Goal: Information Seeking & Learning: Compare options

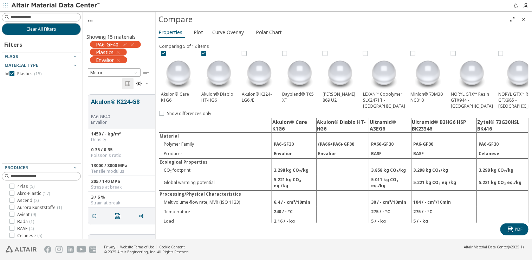
scroll to position [246, 0]
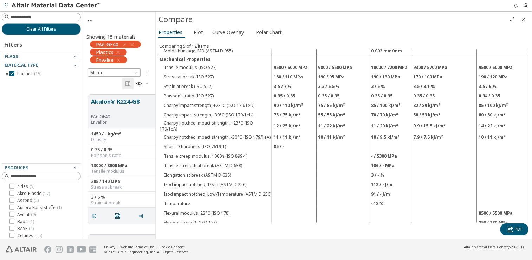
click at [133, 43] on icon "button" at bounding box center [132, 45] width 6 height 6
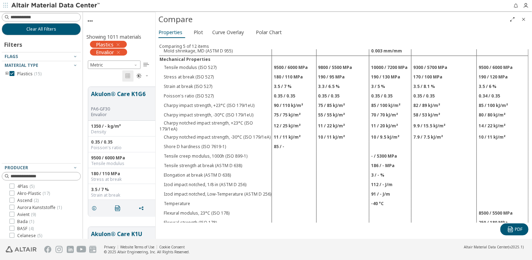
scroll to position [152, 67]
click at [118, 45] on icon "button" at bounding box center [118, 45] width 6 height 6
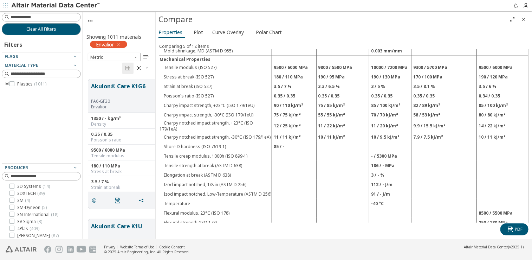
scroll to position [160, 67]
click at [119, 45] on icon "button" at bounding box center [119, 45] width 6 height 6
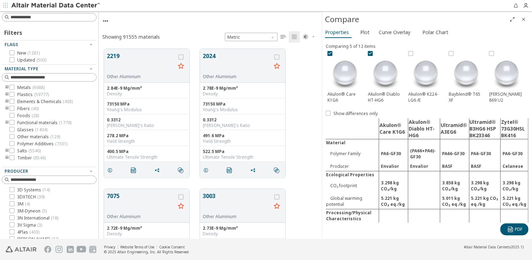
scroll to position [190, 218]
drag, startPoint x: 156, startPoint y: 36, endPoint x: 323, endPoint y: 55, distance: 167.8
click at [427, 75] on img at bounding box center [426, 73] width 35 height 35
click at [412, 54] on icon at bounding box center [411, 53] width 5 height 5
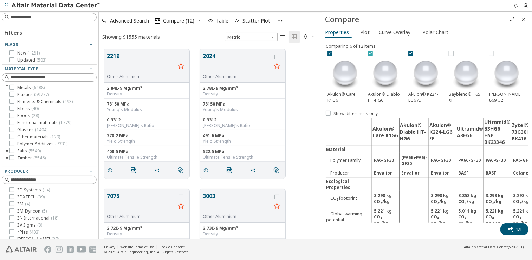
click at [368, 53] on icon at bounding box center [370, 53] width 5 height 5
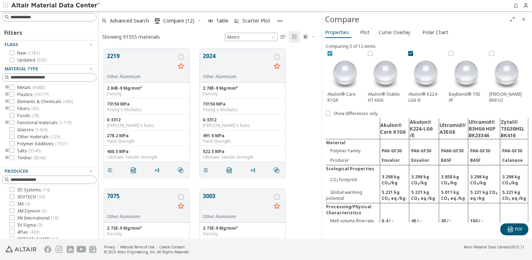
click at [329, 53] on icon at bounding box center [330, 53] width 5 height 5
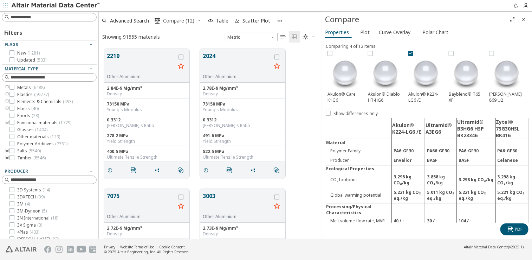
click at [179, 19] on span "Compare (12)" at bounding box center [178, 20] width 31 height 5
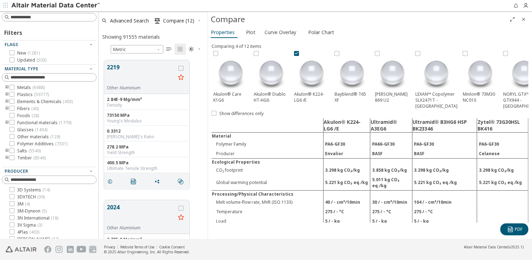
scroll to position [179, 107]
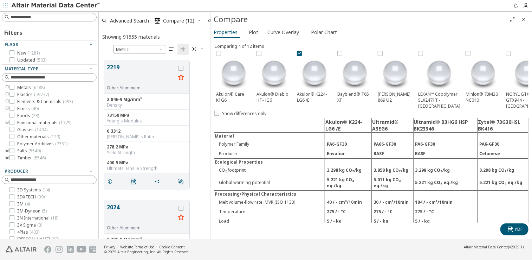
drag, startPoint x: 321, startPoint y: 62, endPoint x: 210, endPoint y: 51, distance: 111.9
click at [341, 53] on icon at bounding box center [340, 53] width 5 height 5
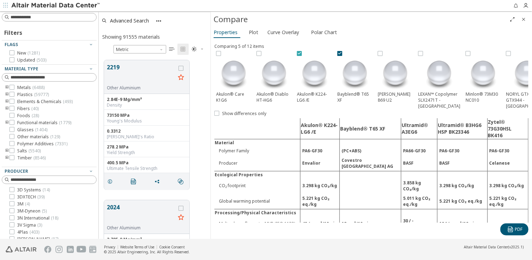
click at [297, 52] on div at bounding box center [299, 53] width 5 height 5
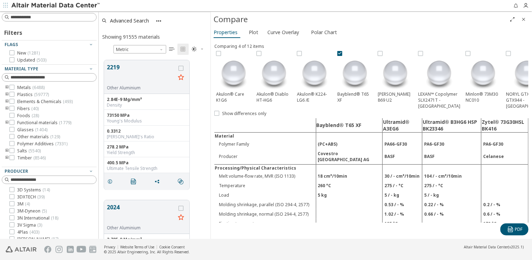
click at [360, 77] on img at bounding box center [355, 73] width 35 height 35
click at [359, 77] on img at bounding box center [355, 73] width 35 height 35
click at [525, 17] on icon "Close" at bounding box center [524, 20] width 6 height 6
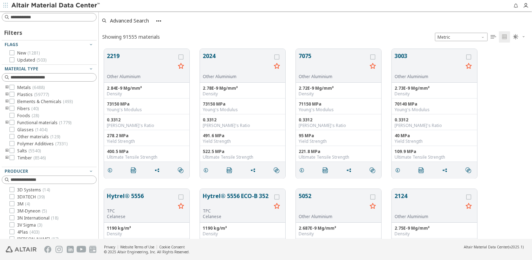
scroll to position [190, 428]
click at [181, 22] on span "Compare (12)" at bounding box center [178, 20] width 31 height 5
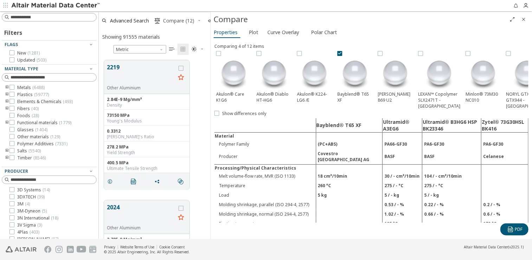
scroll to position [0, 0]
click at [341, 54] on icon at bounding box center [340, 53] width 5 height 5
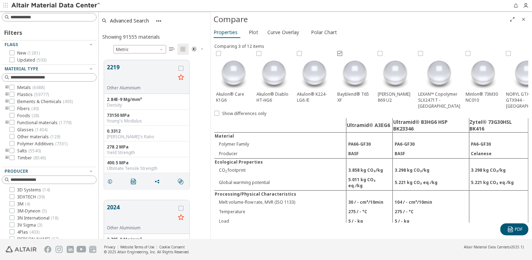
click at [340, 52] on icon at bounding box center [340, 53] width 5 height 5
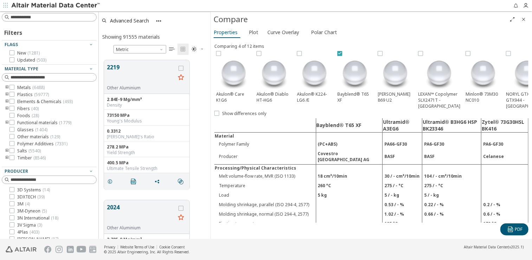
click at [340, 52] on icon at bounding box center [340, 53] width 5 height 5
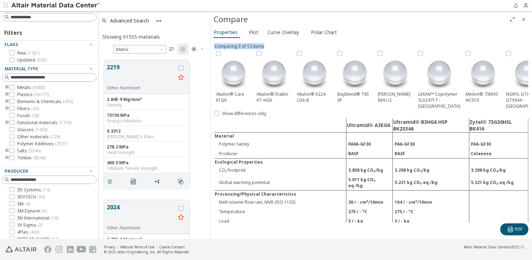
drag, startPoint x: 533, startPoint y: 42, endPoint x: 533, endPoint y: 46, distance: 4.2
click at [532, 46] on html "Feedback Filters Flags New ( 1281 ) Updated ( 503 ) Material Type Metals ( 6488…" at bounding box center [266, 130] width 532 height 260
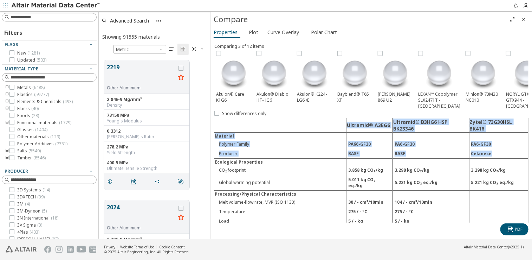
drag, startPoint x: 506, startPoint y: 154, endPoint x: 493, endPoint y: 127, distance: 30.4
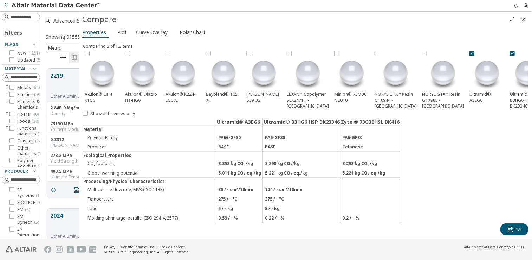
scroll to position [170, 31]
drag, startPoint x: 210, startPoint y: 80, endPoint x: 79, endPoint y: 90, distance: 131.9
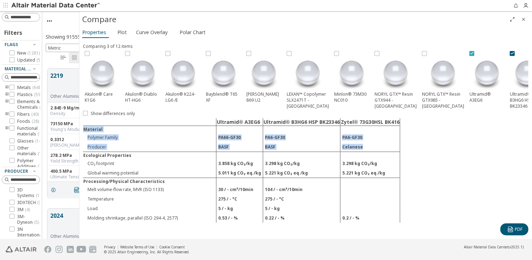
click at [470, 52] on div at bounding box center [472, 53] width 5 height 5
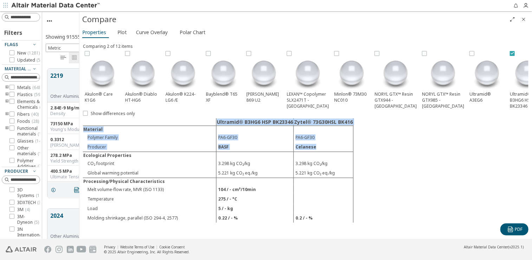
click at [510, 53] on icon at bounding box center [512, 53] width 5 height 5
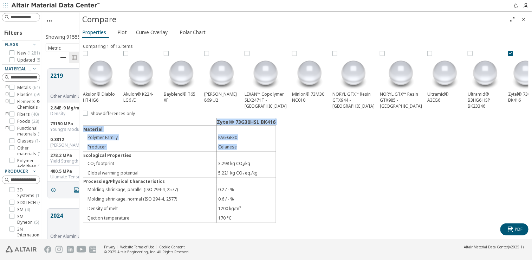
scroll to position [0, 50]
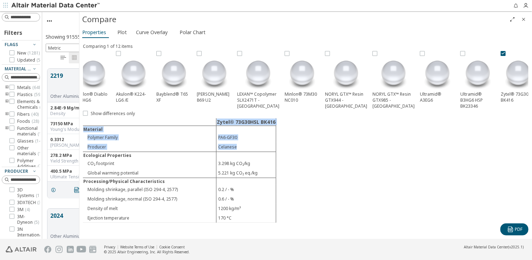
click at [501, 53] on icon at bounding box center [503, 53] width 5 height 5
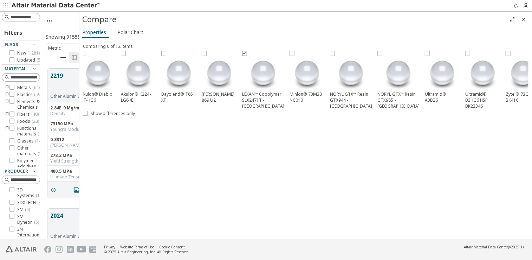
click at [244, 53] on icon at bounding box center [244, 53] width 5 height 5
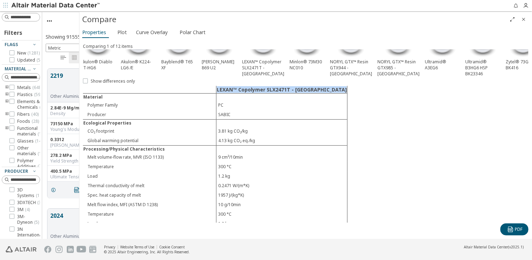
scroll to position [0, 0]
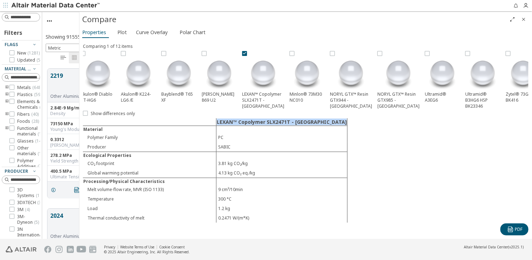
click at [525, 20] on icon "Close" at bounding box center [524, 20] width 6 height 6
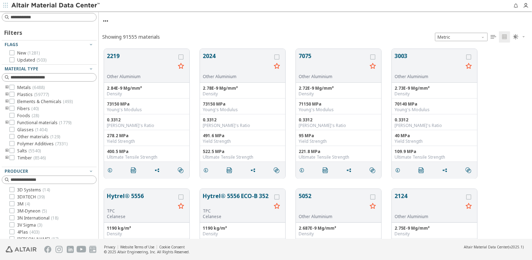
scroll to position [190, 428]
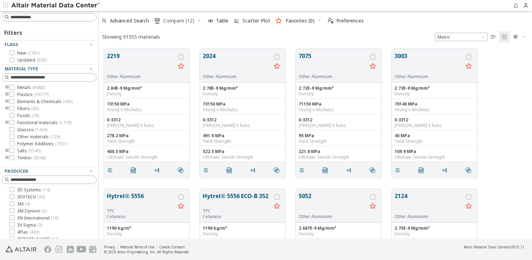
click at [188, 21] on span "Compare (12)" at bounding box center [178, 20] width 31 height 5
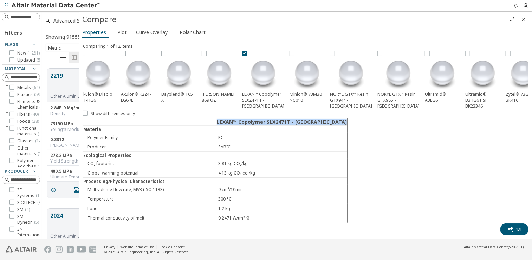
scroll to position [6, 6]
click at [266, 71] on img at bounding box center [263, 73] width 35 height 35
click at [263, 72] on img at bounding box center [263, 73] width 35 height 35
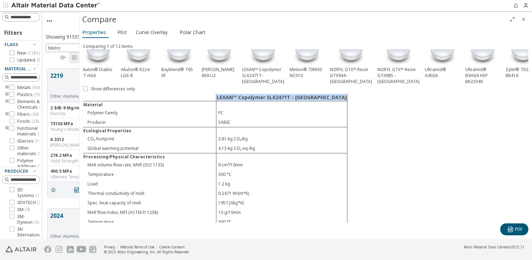
scroll to position [0, 0]
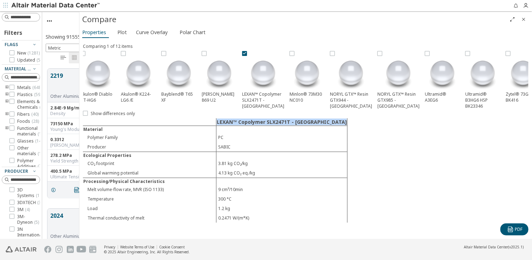
click at [522, 19] on icon "Close" at bounding box center [524, 20] width 6 height 6
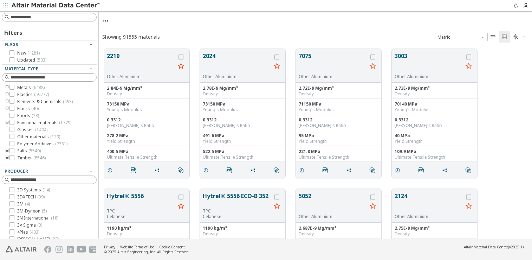
scroll to position [190, 428]
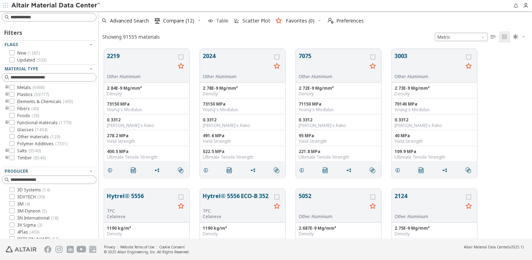
click at [221, 19] on span "Table" at bounding box center [222, 20] width 12 height 5
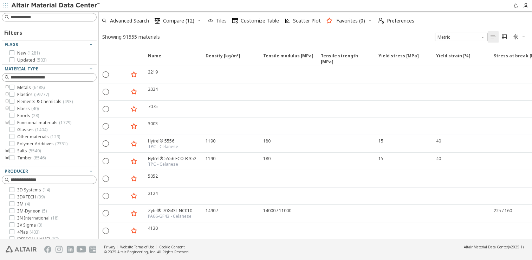
click at [219, 22] on span "Tiles" at bounding box center [221, 20] width 11 height 5
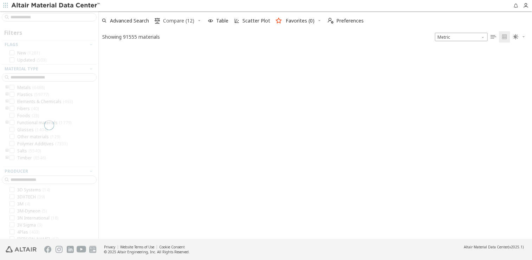
click at [175, 18] on span "Compare (12)" at bounding box center [178, 20] width 31 height 5
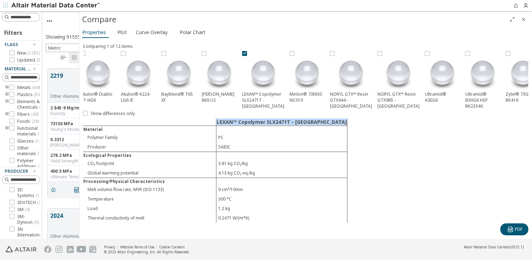
scroll to position [170, 31]
click at [100, 24] on div "Compare" at bounding box center [294, 19] width 425 height 11
click at [117, 35] on span "Plot" at bounding box center [121, 32] width 9 height 11
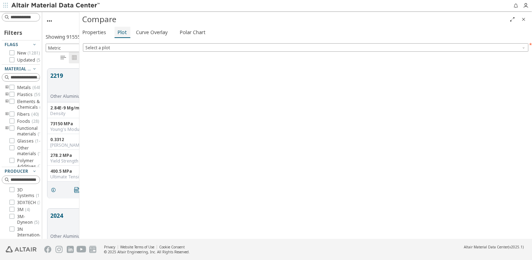
scroll to position [0, 0]
click at [94, 32] on span "Properties" at bounding box center [94, 32] width 24 height 11
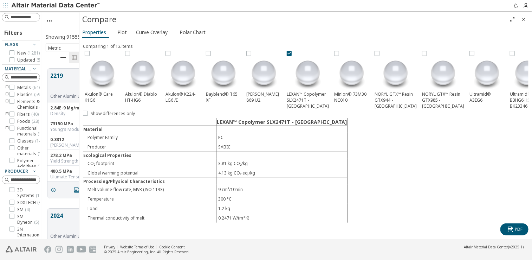
click at [525, 18] on icon "Close" at bounding box center [524, 20] width 6 height 6
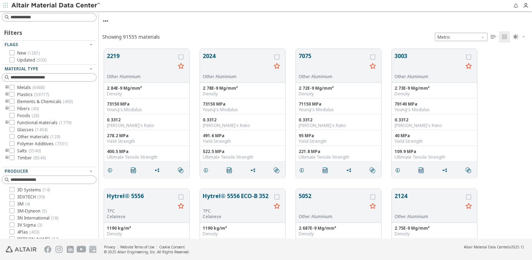
scroll to position [190, 428]
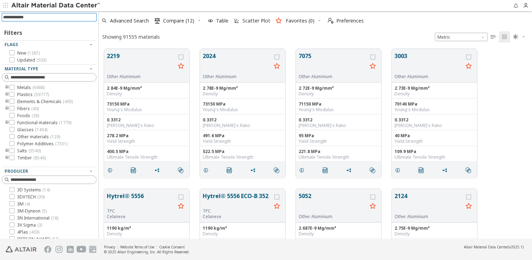
click at [43, 18] on input at bounding box center [50, 17] width 94 height 8
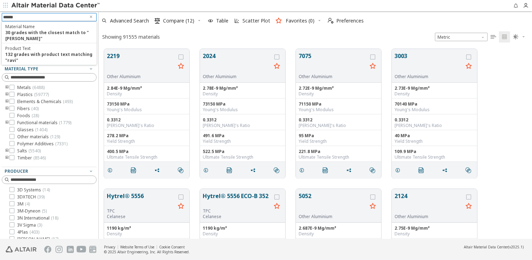
type input "*******"
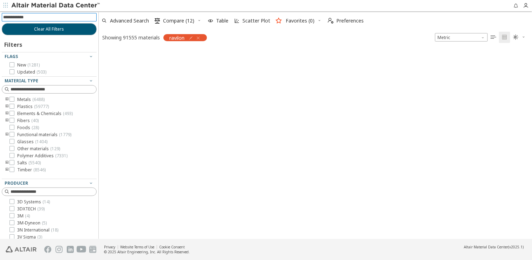
scroll to position [6, 6]
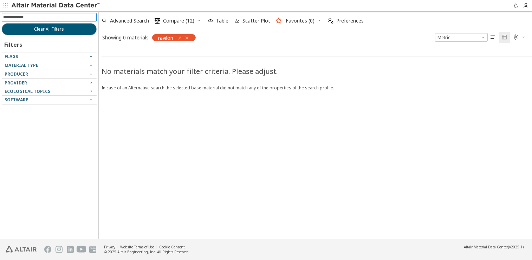
click at [187, 38] on icon "button" at bounding box center [187, 38] width 6 height 6
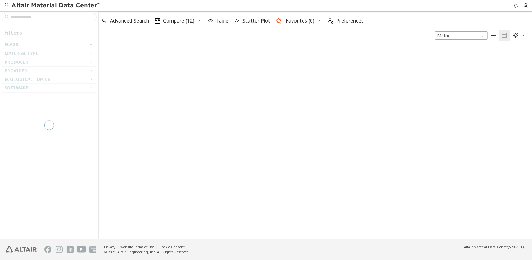
click at [35, 18] on div at bounding box center [49, 124] width 98 height 227
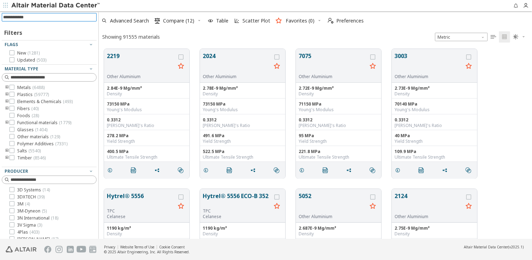
click at [35, 18] on input at bounding box center [50, 17] width 94 height 8
type input "*******"
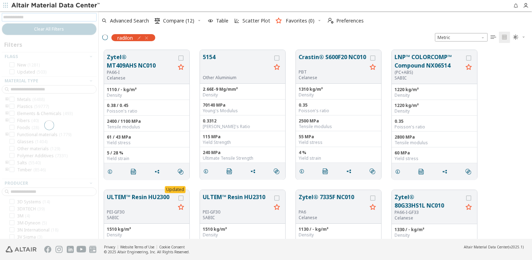
scroll to position [6, 6]
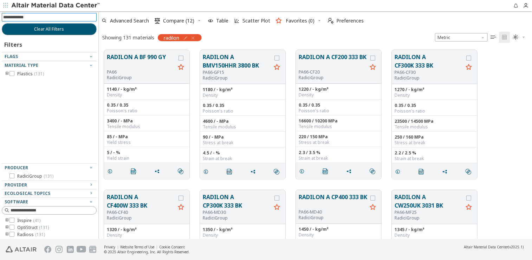
click at [42, 15] on input at bounding box center [50, 17] width 94 height 8
click at [195, 38] on icon "button" at bounding box center [193, 38] width 6 height 6
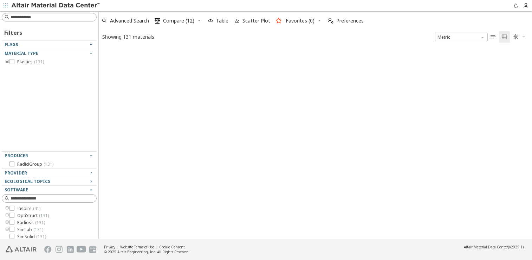
scroll to position [191, 428]
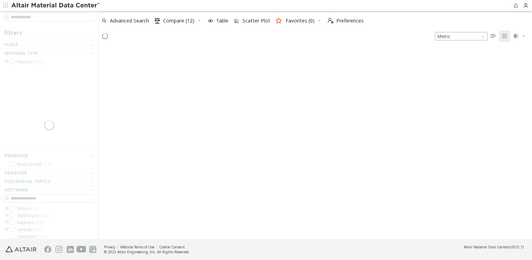
click at [37, 16] on div at bounding box center [49, 124] width 98 height 227
click at [35, 18] on input at bounding box center [54, 17] width 86 height 7
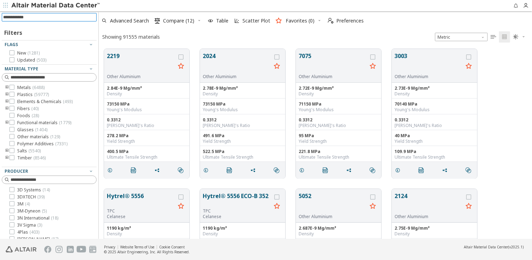
scroll to position [190, 428]
type input "**********"
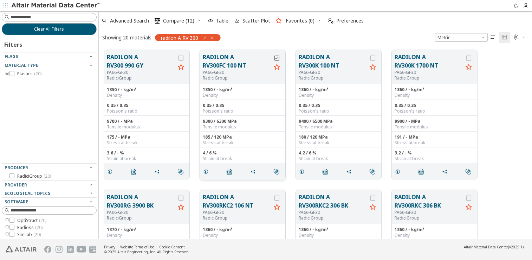
click at [277, 59] on icon "grid" at bounding box center [277, 58] width 5 height 5
click at [187, 22] on span "Compare (13)" at bounding box center [178, 20] width 31 height 5
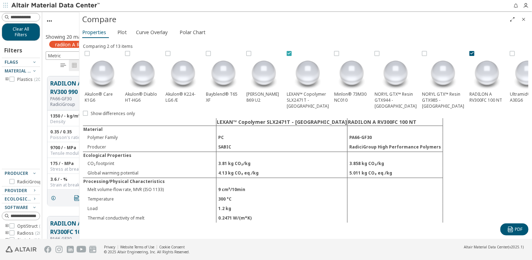
click at [289, 53] on icon at bounding box center [289, 53] width 5 height 5
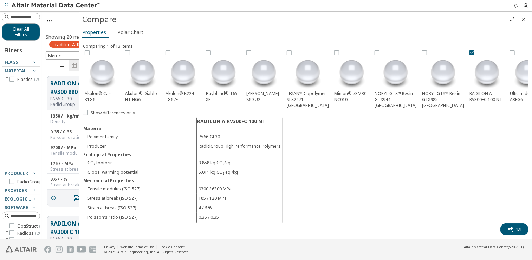
scroll to position [0, 0]
click at [525, 19] on icon "Close" at bounding box center [524, 20] width 6 height 6
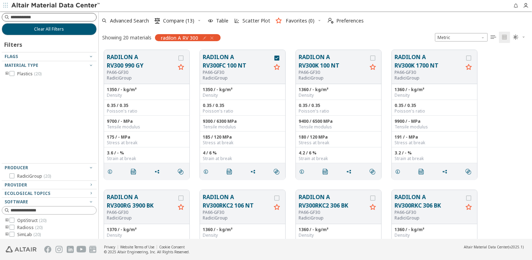
click at [30, 17] on input at bounding box center [54, 17] width 86 height 7
click at [215, 38] on icon "button" at bounding box center [212, 38] width 6 height 6
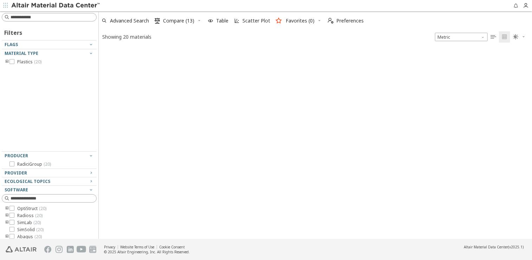
scroll to position [191, 428]
click at [215, 38] on div "Showing 20 materials Metric   " at bounding box center [316, 37] width 434 height 14
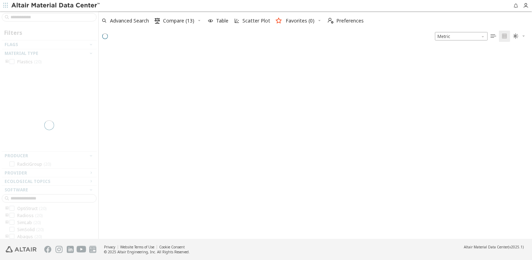
click at [43, 17] on div at bounding box center [49, 124] width 98 height 227
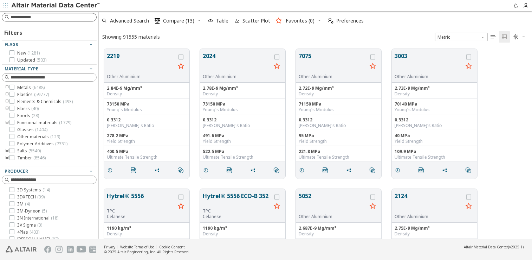
click at [45, 17] on input at bounding box center [54, 17] width 86 height 7
type input "*******"
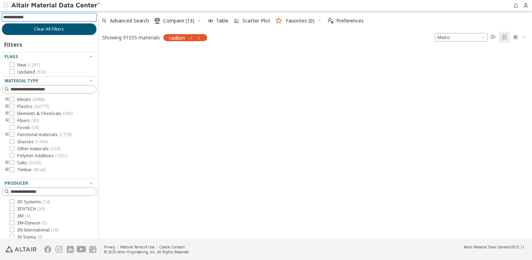
scroll to position [6, 6]
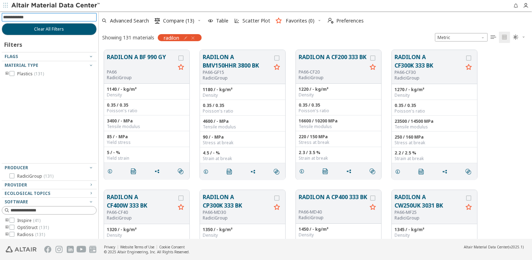
click at [44, 17] on input at bounding box center [50, 17] width 94 height 8
type input "*********"
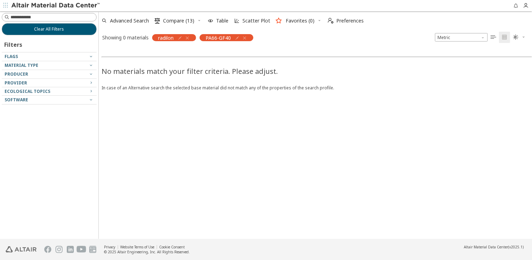
click at [247, 38] on icon "button" at bounding box center [245, 38] width 6 height 6
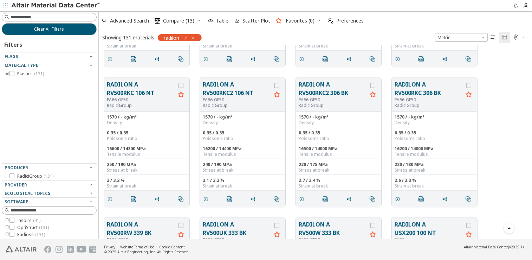
scroll to position [1371, 0]
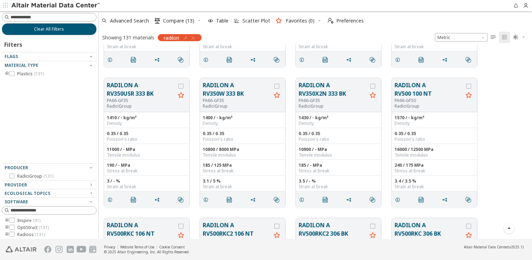
click at [195, 37] on icon "button" at bounding box center [193, 38] width 6 height 6
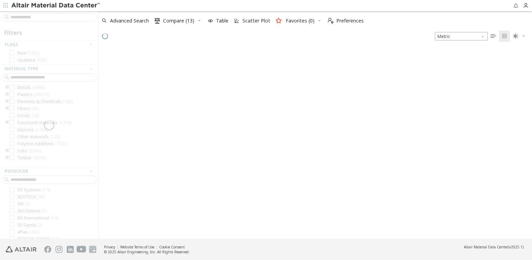
click at [49, 17] on div at bounding box center [49, 124] width 98 height 227
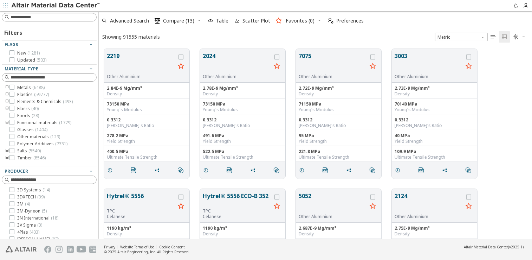
scroll to position [190, 428]
click at [47, 18] on input at bounding box center [54, 17] width 86 height 7
paste input "**********"
type input "**********"
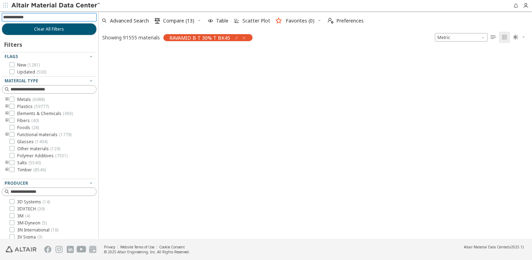
scroll to position [6, 6]
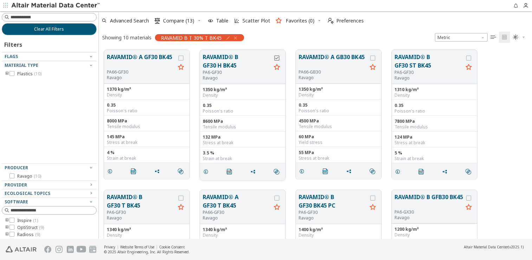
click at [275, 58] on icon "grid" at bounding box center [277, 58] width 5 height 5
click at [182, 19] on span "Compare (14)" at bounding box center [178, 20] width 31 height 5
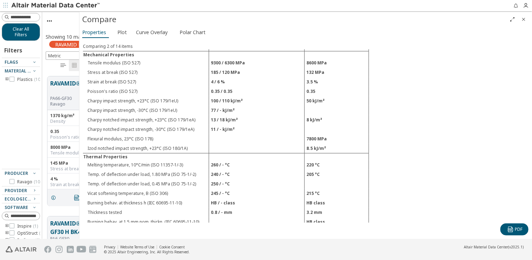
scroll to position [105, 0]
